Goal: Check status

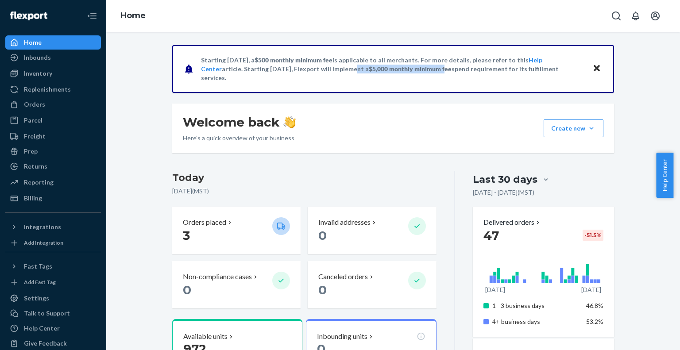
drag, startPoint x: 415, startPoint y: 74, endPoint x: 299, endPoint y: 78, distance: 116.6
click at [299, 78] on div "Starting [DATE], a $500 monthly minimum fee is applicable to all merchants. For…" at bounding box center [393, 69] width 442 height 48
click at [654, 20] on icon "Open account menu" at bounding box center [655, 16] width 9 height 9
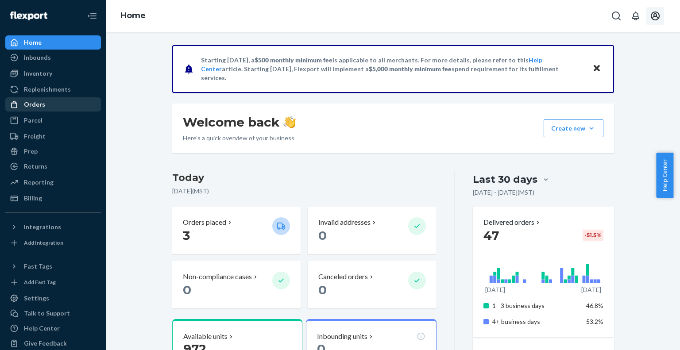
click at [35, 105] on div "Orders" at bounding box center [34, 104] width 21 height 9
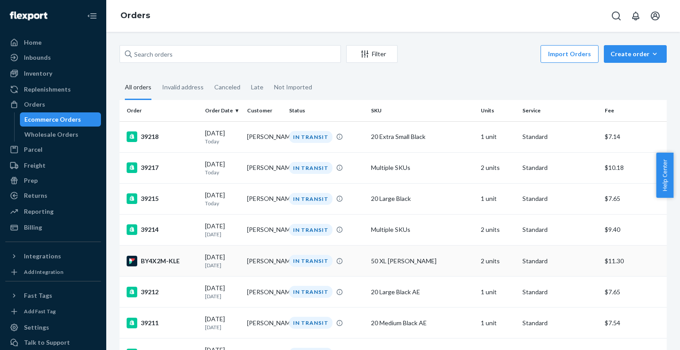
click at [392, 260] on div "50 XL [PERSON_NAME]" at bounding box center [422, 261] width 102 height 9
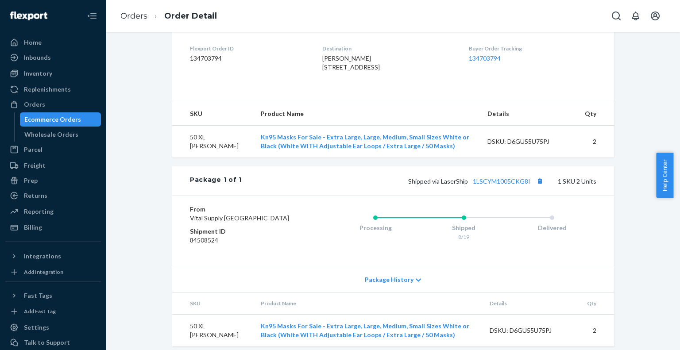
scroll to position [221, 0]
click at [537, 186] on button "Copy tracking number" at bounding box center [540, 181] width 12 height 12
